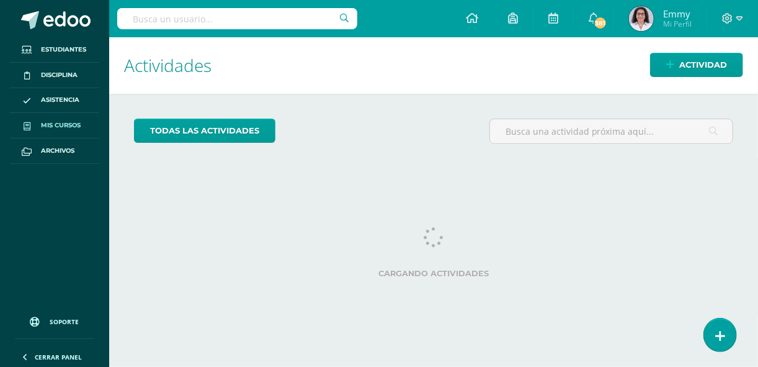
click at [79, 117] on link "Mis cursos" at bounding box center [54, 125] width 89 height 25
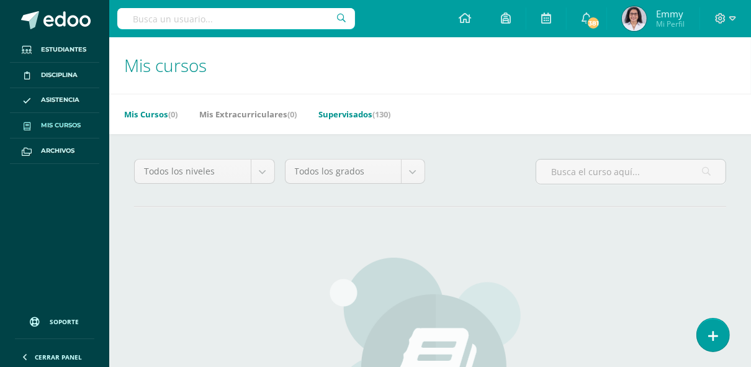
click at [342, 114] on link "Supervisados (130)" at bounding box center [354, 114] width 72 height 20
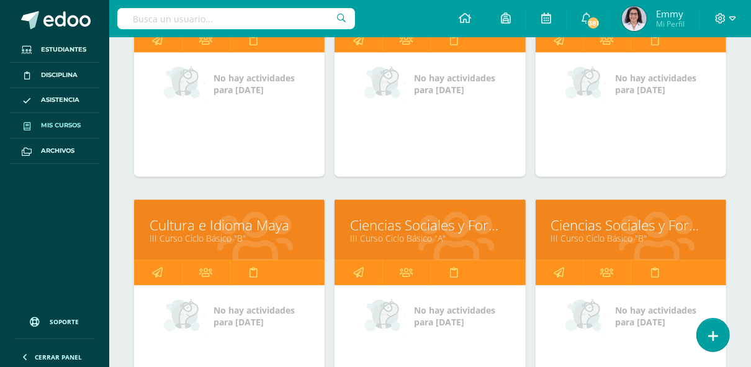
scroll to position [4455, 0]
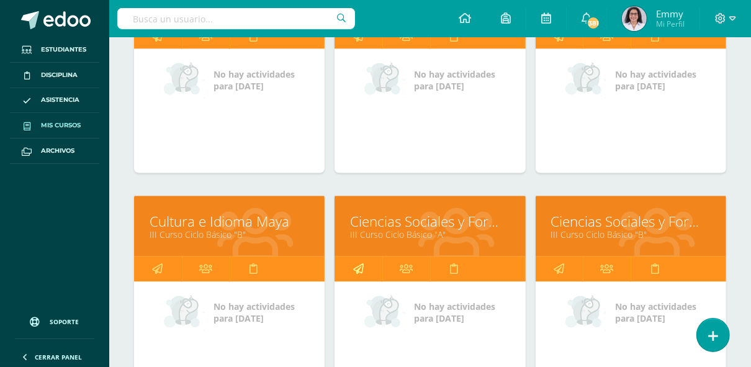
click at [358, 257] on icon at bounding box center [358, 269] width 11 height 24
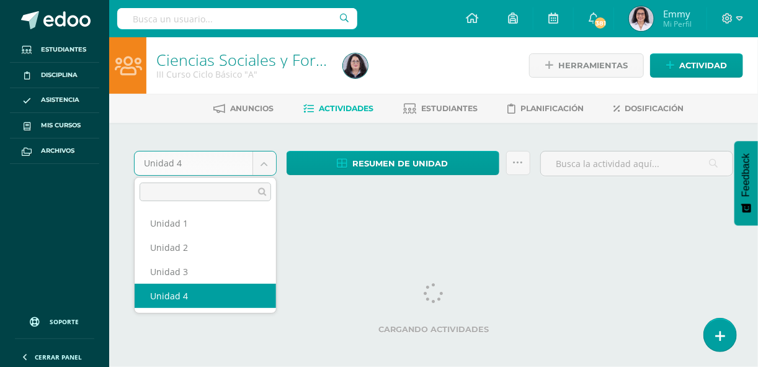
click at [269, 158] on body "Estudiantes Disciplina Asistencia Mis cursos Archivos Soporte Ayuda Reportar un…" at bounding box center [379, 117] width 758 height 234
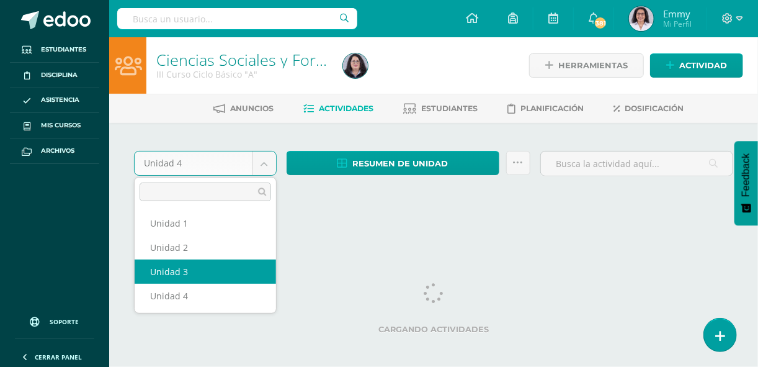
select select "Unidad 3"
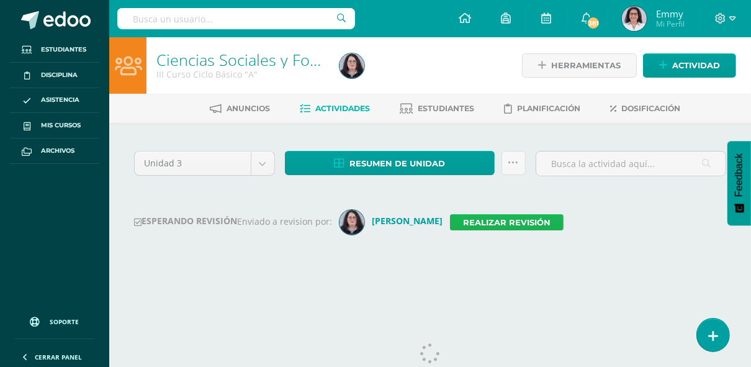
click at [504, 215] on link "Realizar revisión" at bounding box center [507, 222] width 114 height 16
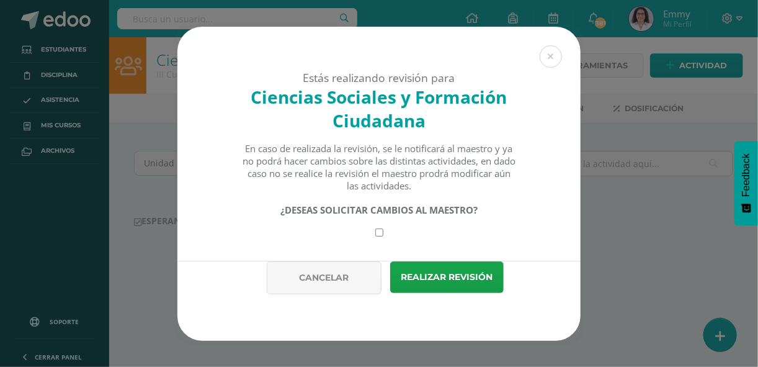
click at [381, 231] on input "checkbox" at bounding box center [379, 232] width 8 height 8
checkbox input "true"
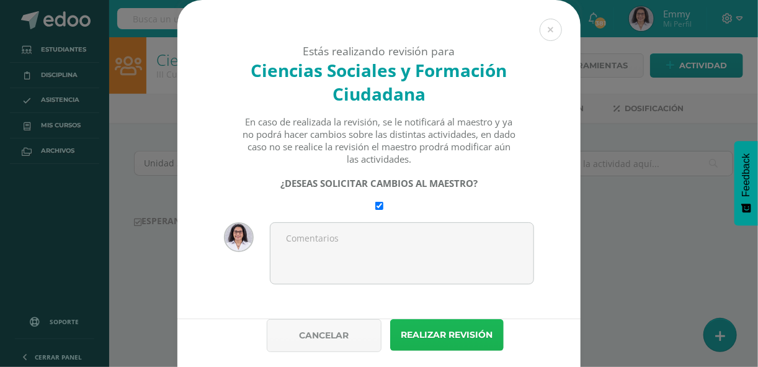
click at [447, 331] on button "Realizar revisión" at bounding box center [447, 335] width 114 height 32
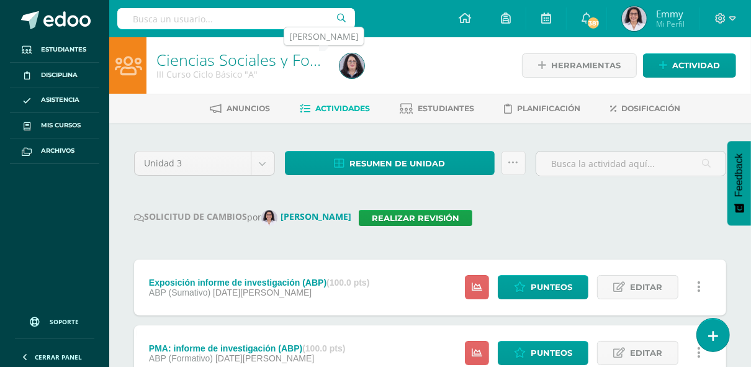
click at [350, 60] on img at bounding box center [351, 65] width 25 height 25
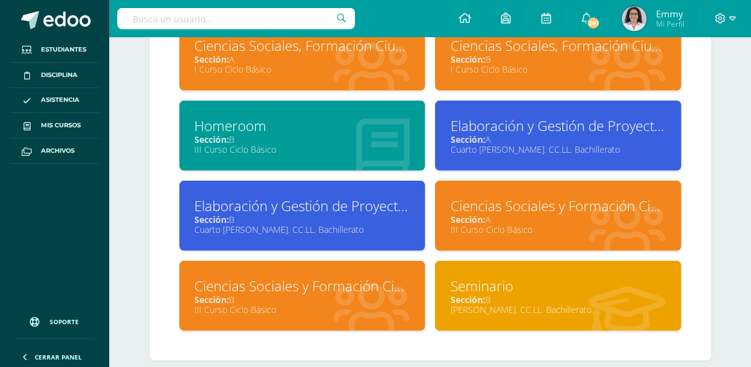
scroll to position [610, 0]
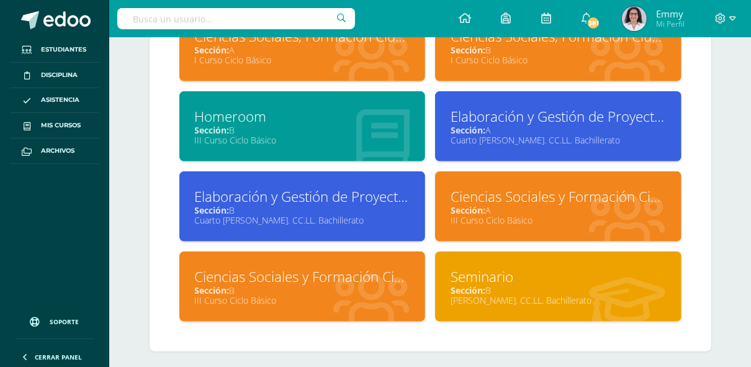
click at [323, 294] on div "III Curso Ciclo Básico" at bounding box center [302, 300] width 215 height 12
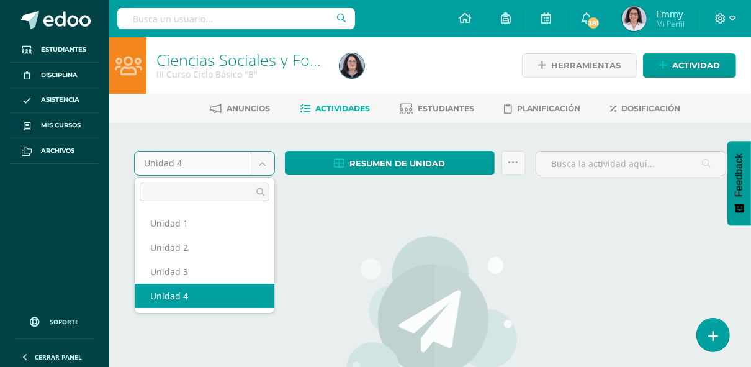
click at [269, 167] on body "Estudiantes Disciplina Asistencia Mis cursos Archivos Soporte Ayuda Reportar un…" at bounding box center [375, 268] width 751 height 536
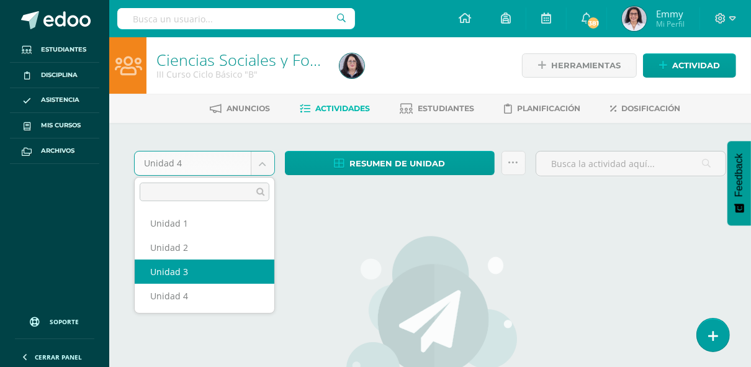
select select "Unidad 3"
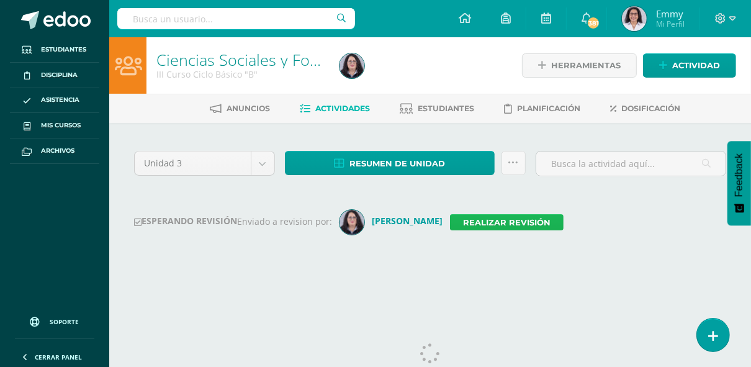
click at [498, 218] on link "Realizar revisión" at bounding box center [507, 222] width 114 height 16
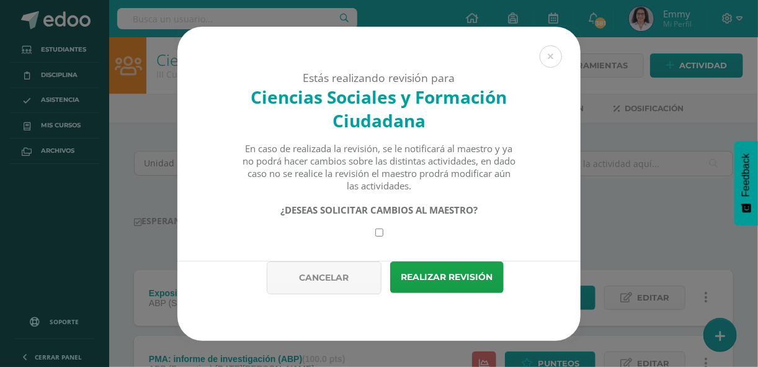
click at [380, 231] on input "checkbox" at bounding box center [379, 232] width 8 height 8
checkbox input "true"
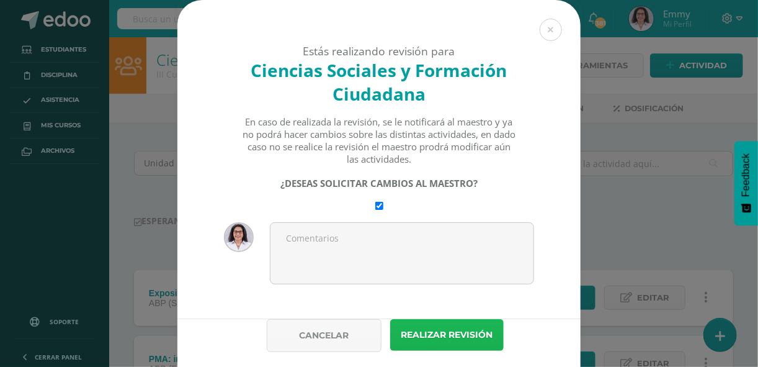
click at [443, 333] on button "Realizar revisión" at bounding box center [447, 335] width 114 height 32
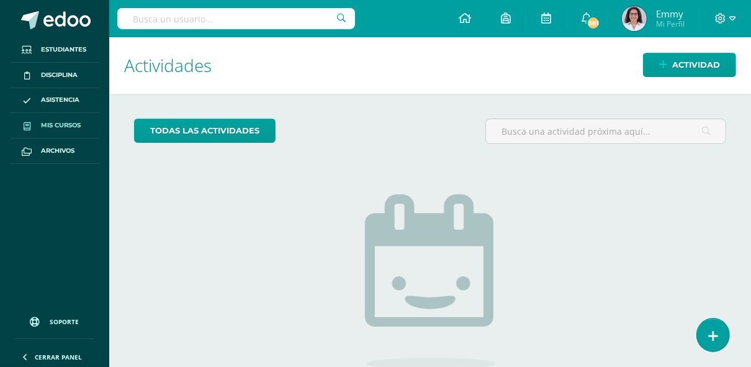
click at [70, 124] on span "Mis cursos" at bounding box center [61, 125] width 40 height 10
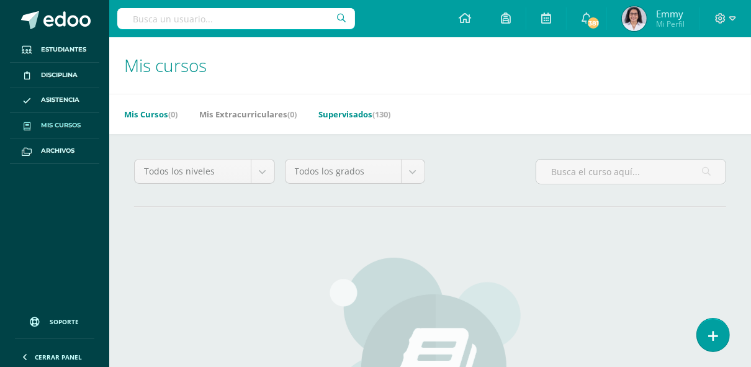
click at [344, 109] on link "Supervisados (130)" at bounding box center [354, 114] width 72 height 20
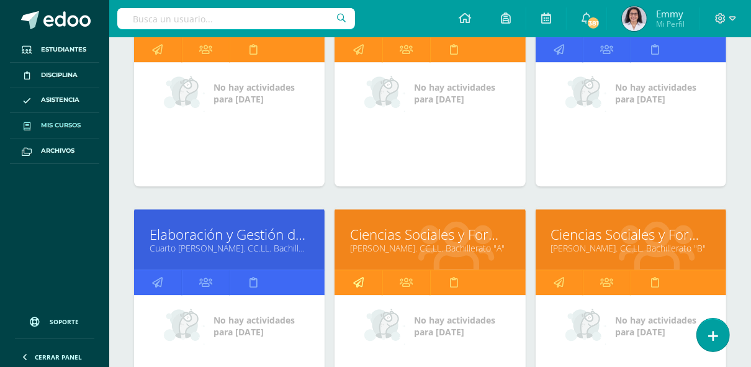
scroll to position [4920, 0]
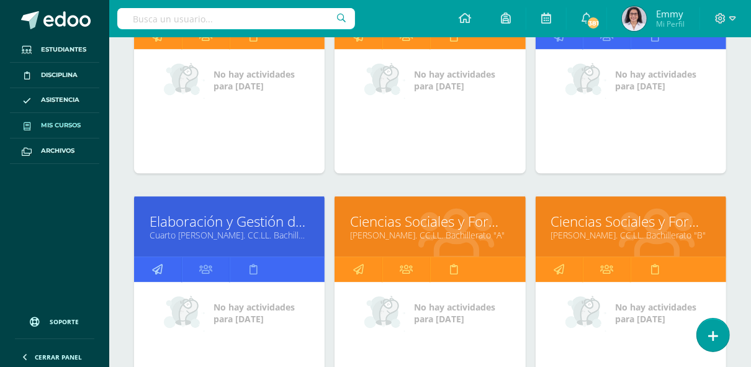
click at [159, 257] on icon at bounding box center [157, 269] width 11 height 24
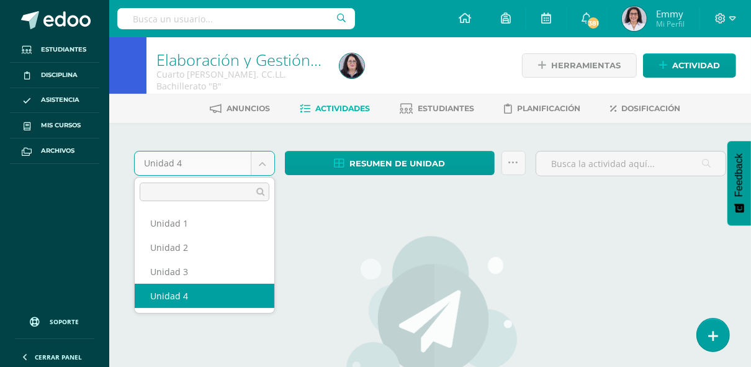
click at [265, 161] on body "Estudiantes Disciplina Asistencia Mis cursos Archivos Soporte Ayuda Reportar un…" at bounding box center [375, 268] width 751 height 536
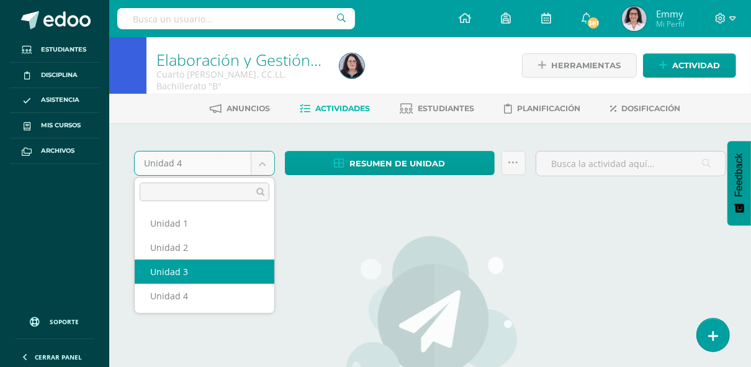
select select "Unidad 3"
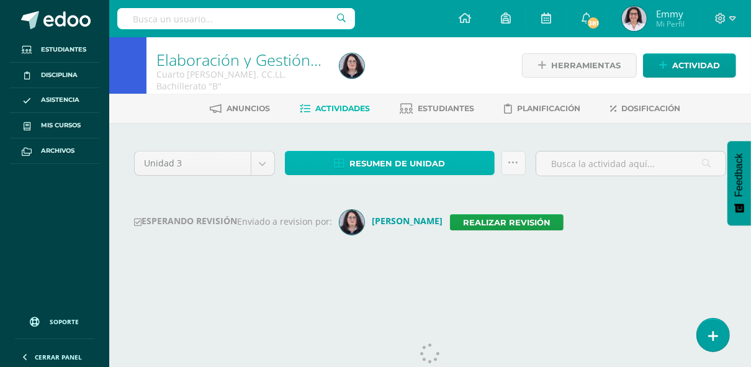
click at [386, 158] on span "Resumen de unidad" at bounding box center [397, 163] width 96 height 23
click at [378, 163] on span "Resumen de unidad" at bounding box center [397, 163] width 96 height 23
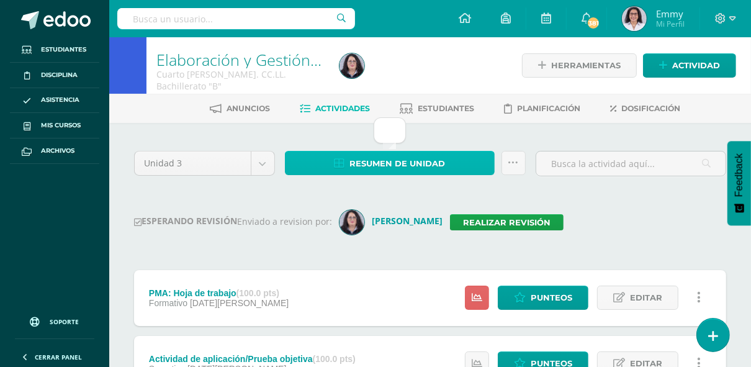
click at [410, 160] on span "Resumen de unidad" at bounding box center [397, 163] width 96 height 23
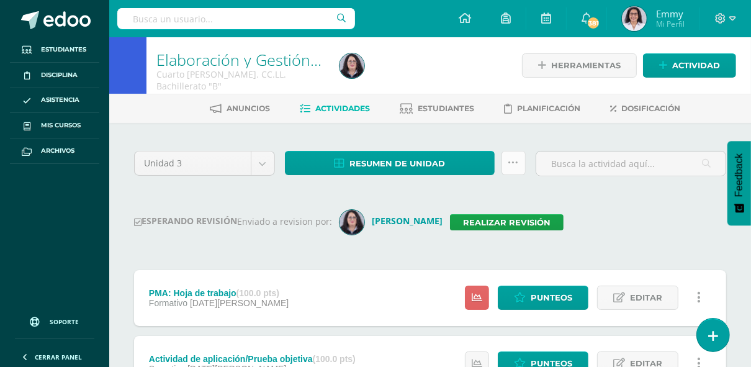
click at [515, 161] on icon at bounding box center [513, 163] width 11 height 11
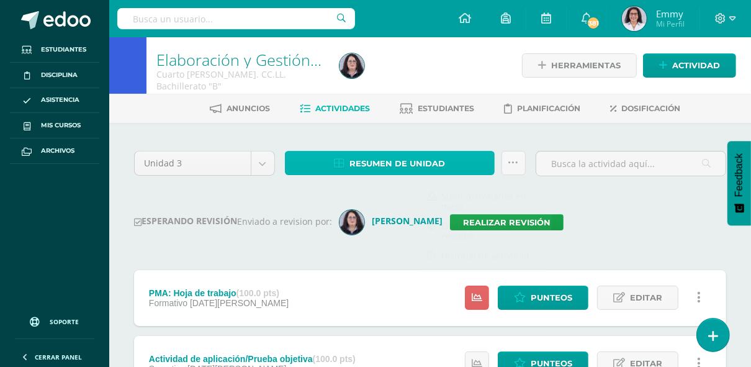
click at [422, 157] on span "Resumen de unidad" at bounding box center [397, 163] width 96 height 23
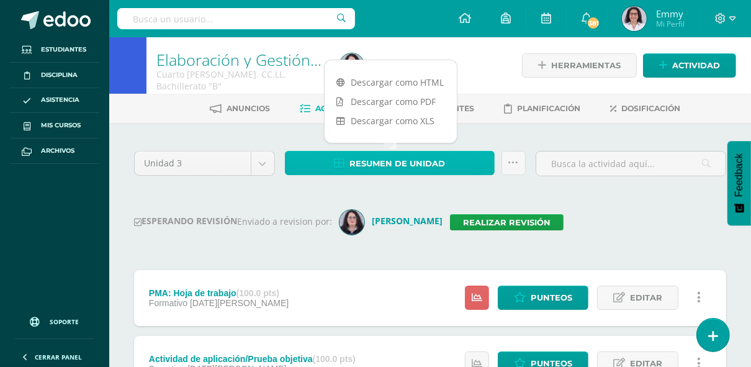
click at [422, 157] on span "Resumen de unidad" at bounding box center [397, 163] width 96 height 23
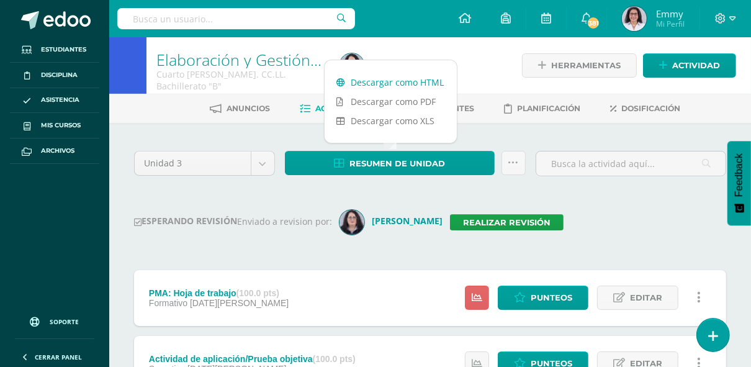
click at [390, 86] on link "Descargar como HTML" at bounding box center [390, 82] width 132 height 19
